Goal: Check status: Check status

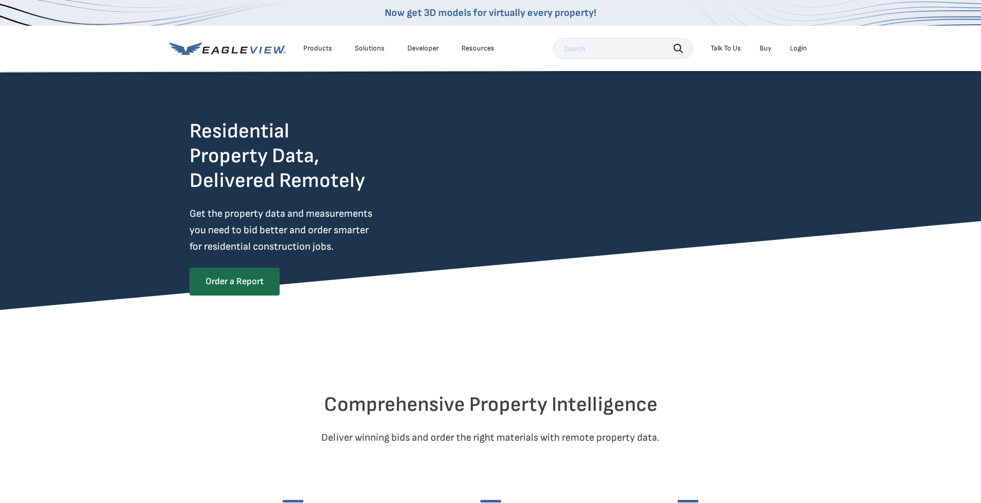
click at [799, 49] on div "Login" at bounding box center [798, 48] width 17 height 9
click at [800, 47] on div "Login" at bounding box center [798, 48] width 17 height 9
click at [795, 50] on div "Login" at bounding box center [798, 48] width 17 height 9
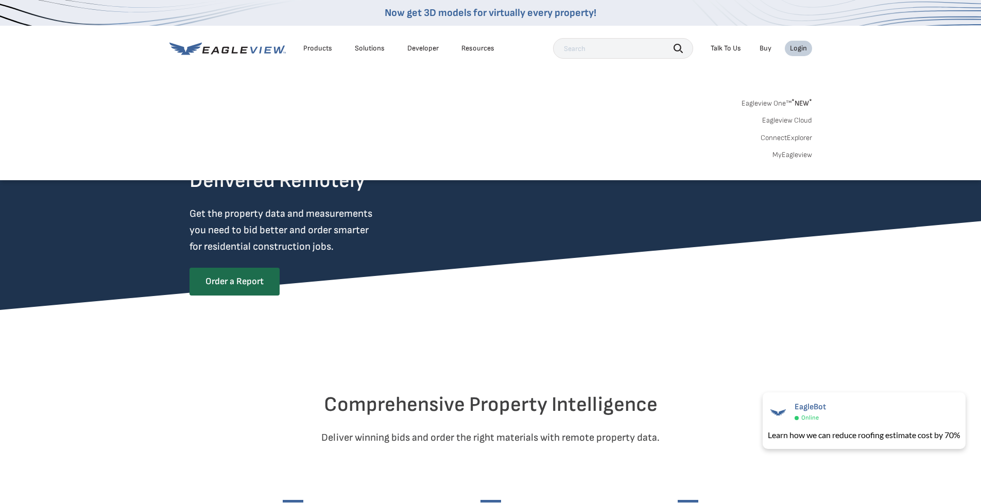
click at [787, 155] on link "MyEagleview" at bounding box center [792, 154] width 40 height 9
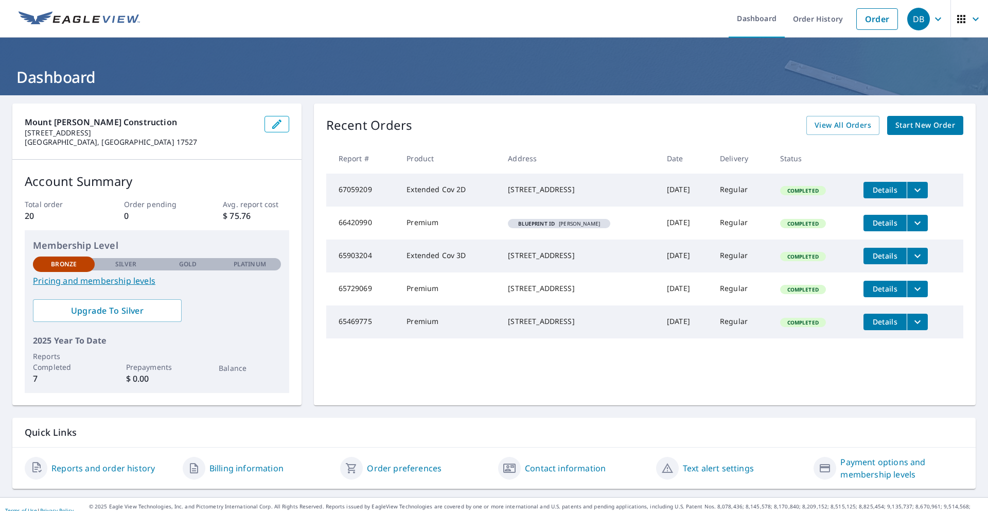
scroll to position [12, 0]
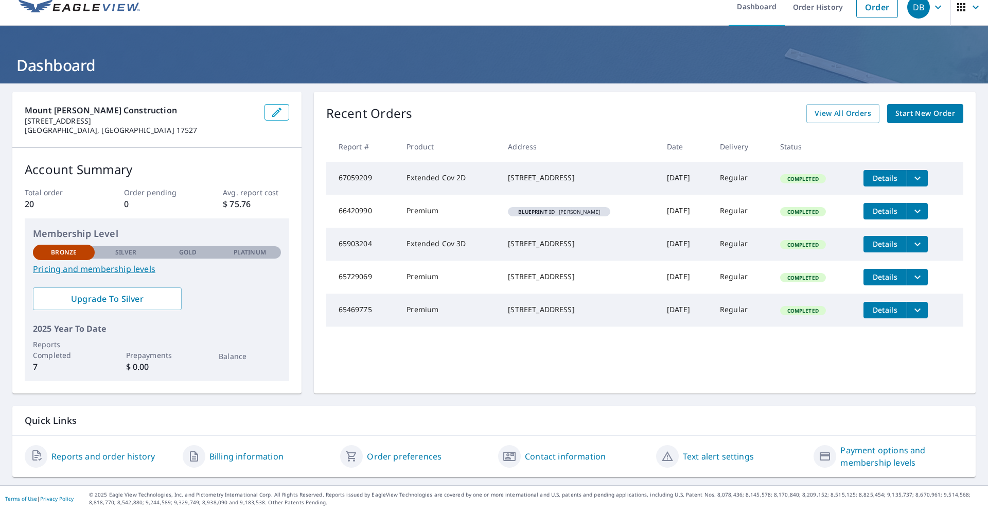
click at [110, 454] on link "Reports and order history" at bounding box center [102, 456] width 103 height 12
